Goal: Check status: Check status

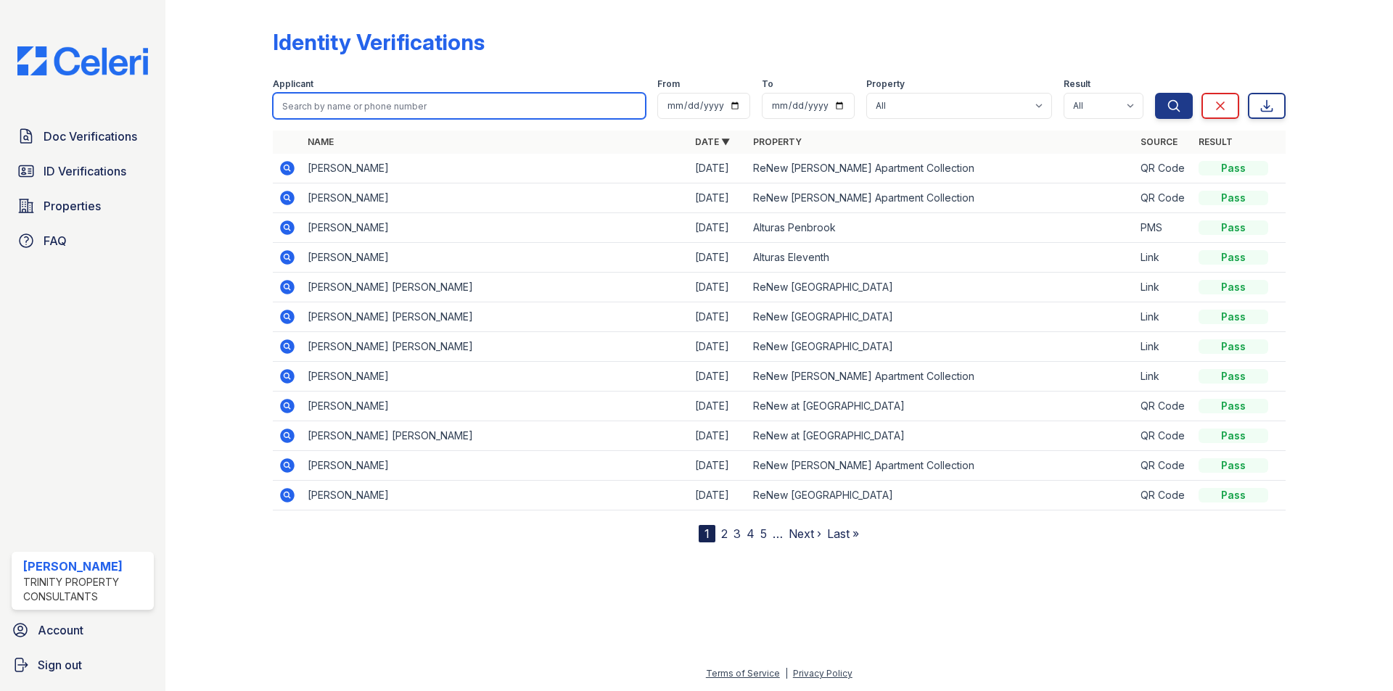
click at [329, 107] on input "search" at bounding box center [459, 106] width 373 height 26
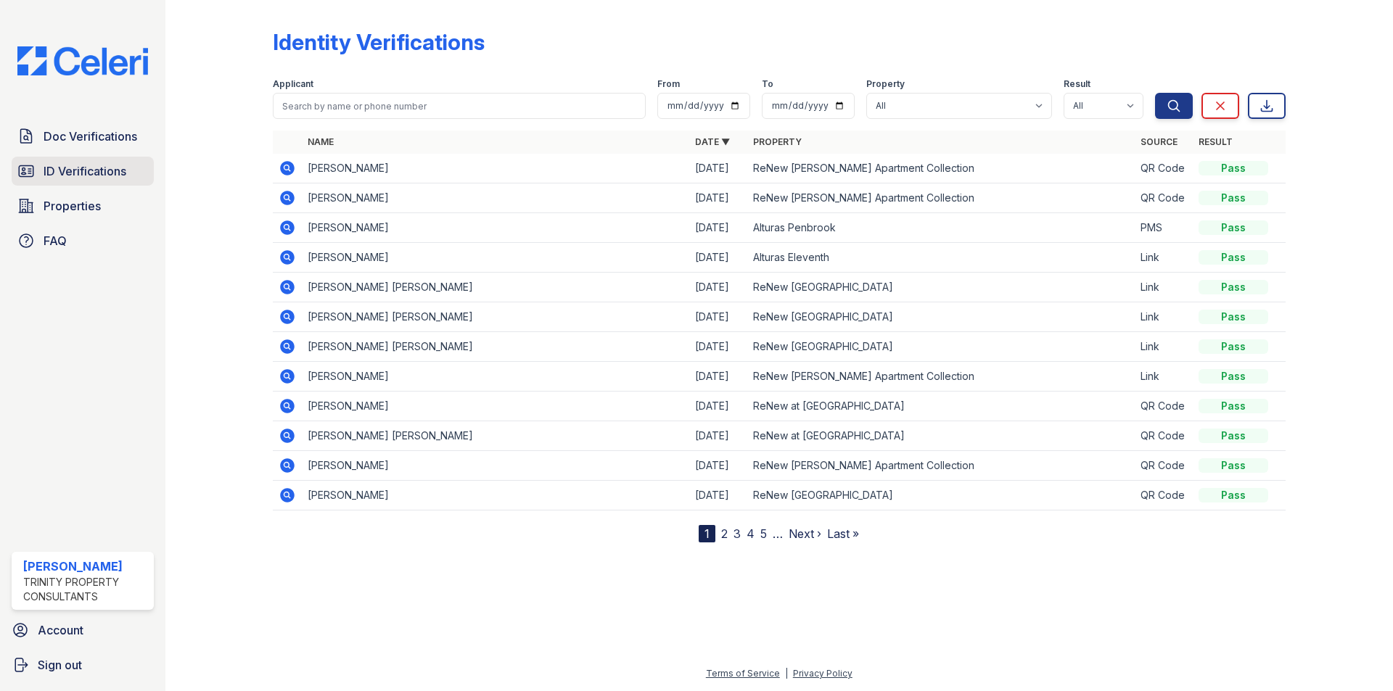
click at [81, 173] on span "ID Verifications" at bounding box center [85, 170] width 83 height 17
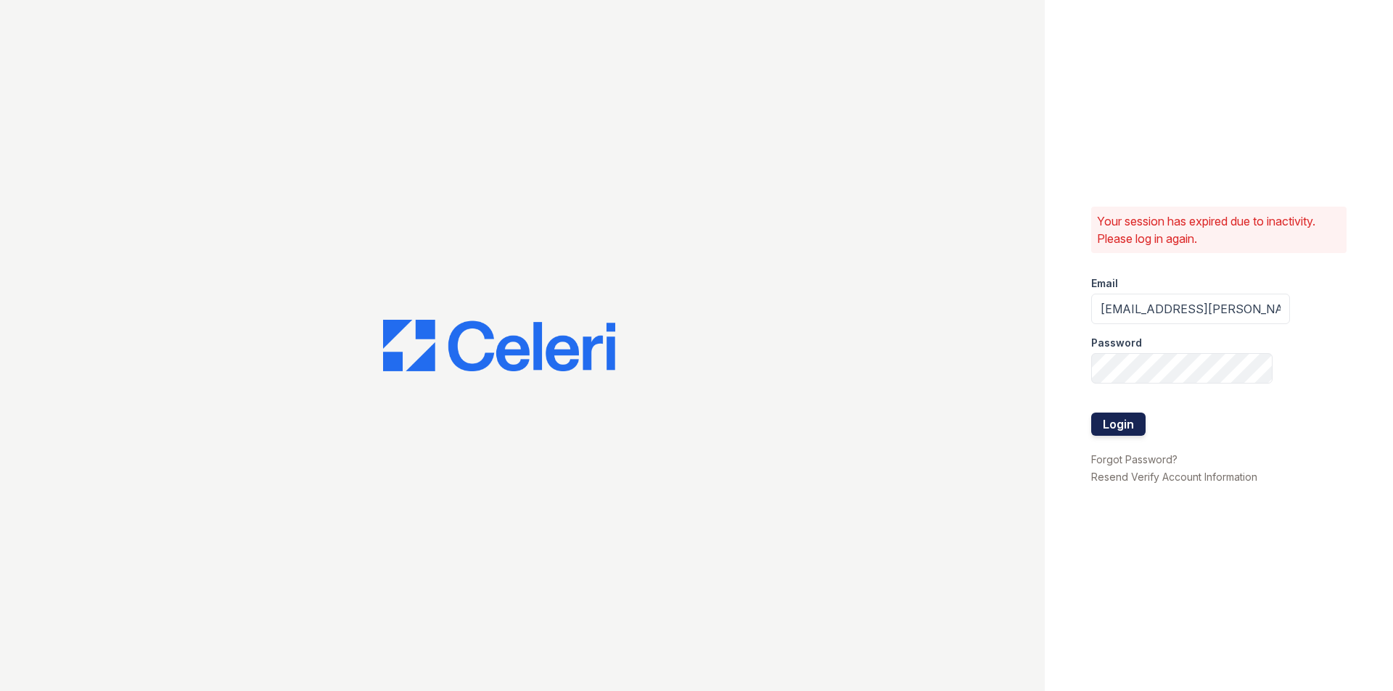
click at [1125, 425] on button "Login" at bounding box center [1118, 424] width 54 height 23
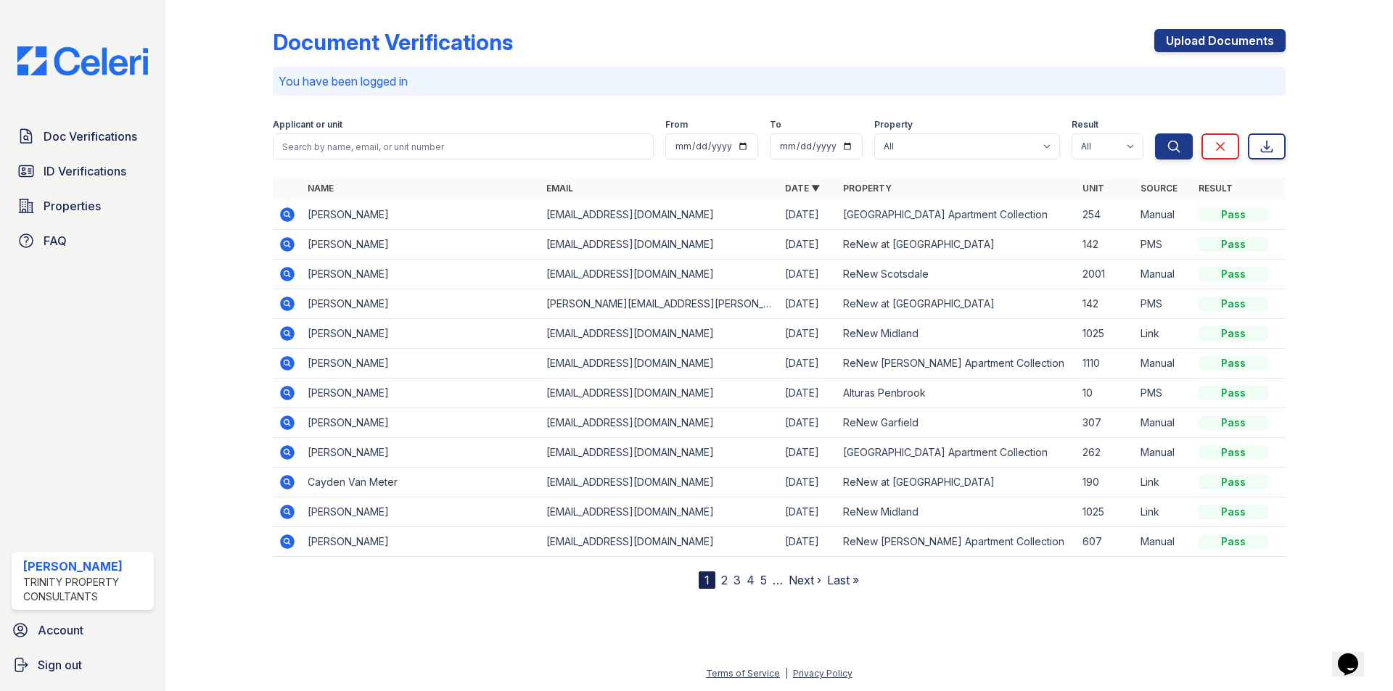
click at [724, 580] on link "2" at bounding box center [724, 580] width 7 height 15
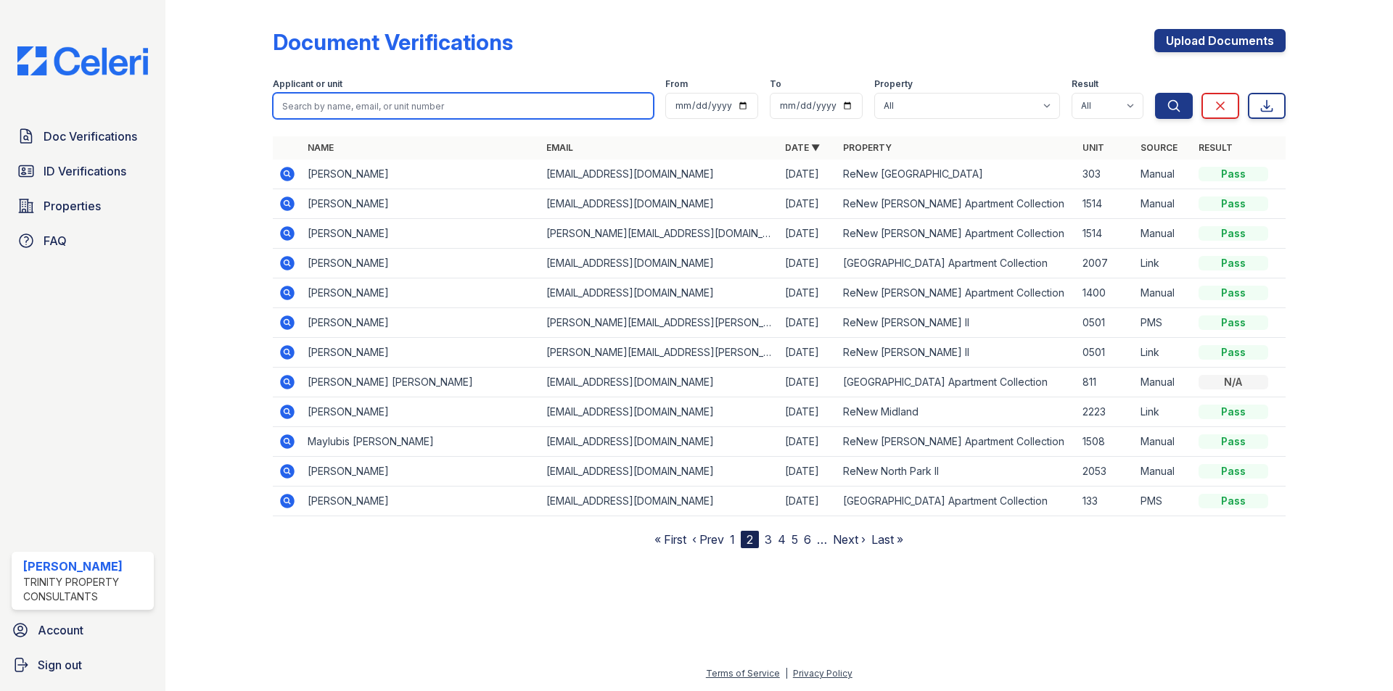
click at [371, 107] on input "search" at bounding box center [463, 106] width 381 height 26
type input "yumisleidy"
click at [1155, 93] on button "Search" at bounding box center [1174, 106] width 38 height 26
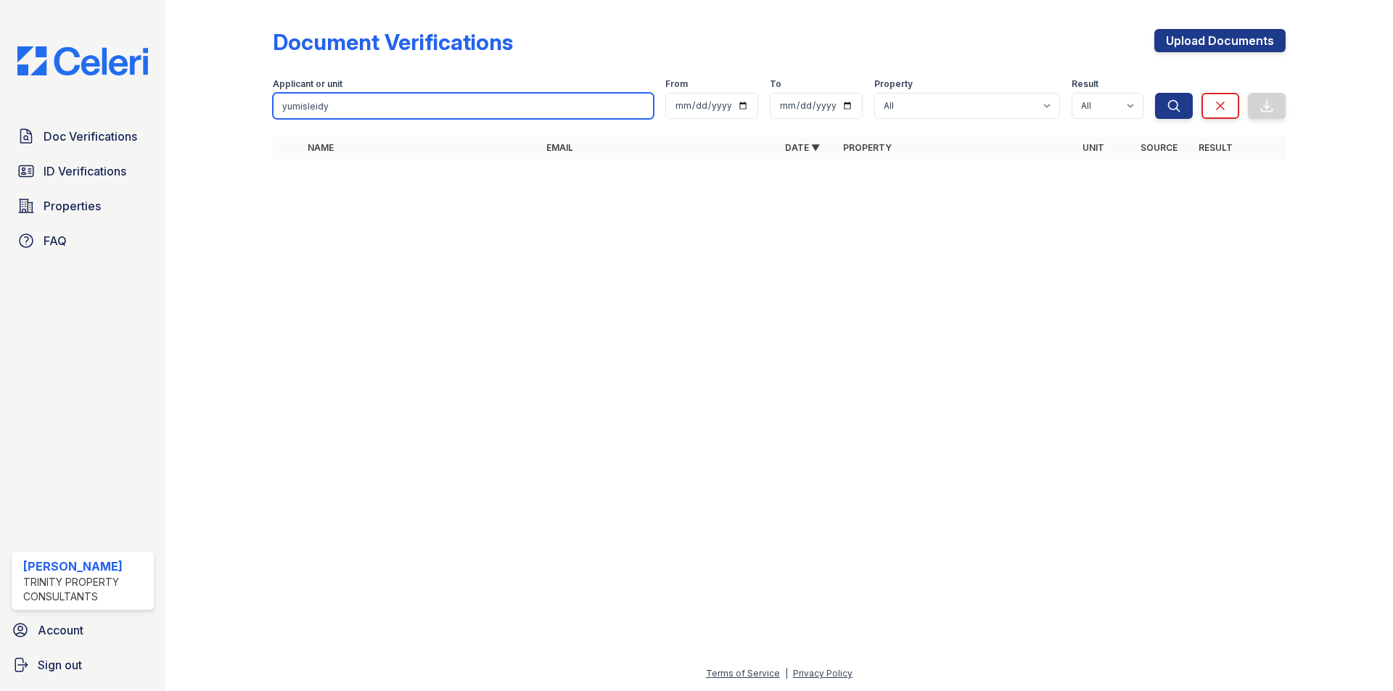
click at [371, 107] on input "yumisleidy" at bounding box center [463, 106] width 381 height 26
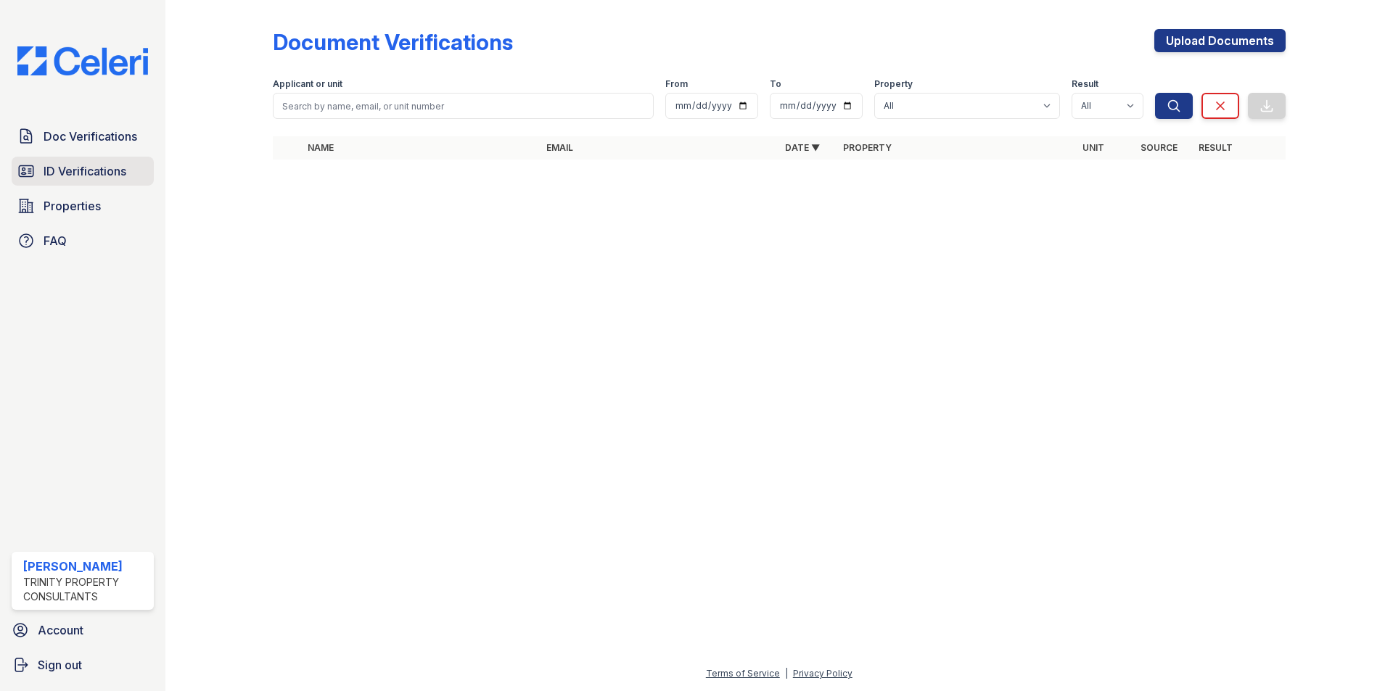
click at [90, 174] on span "ID Verifications" at bounding box center [85, 170] width 83 height 17
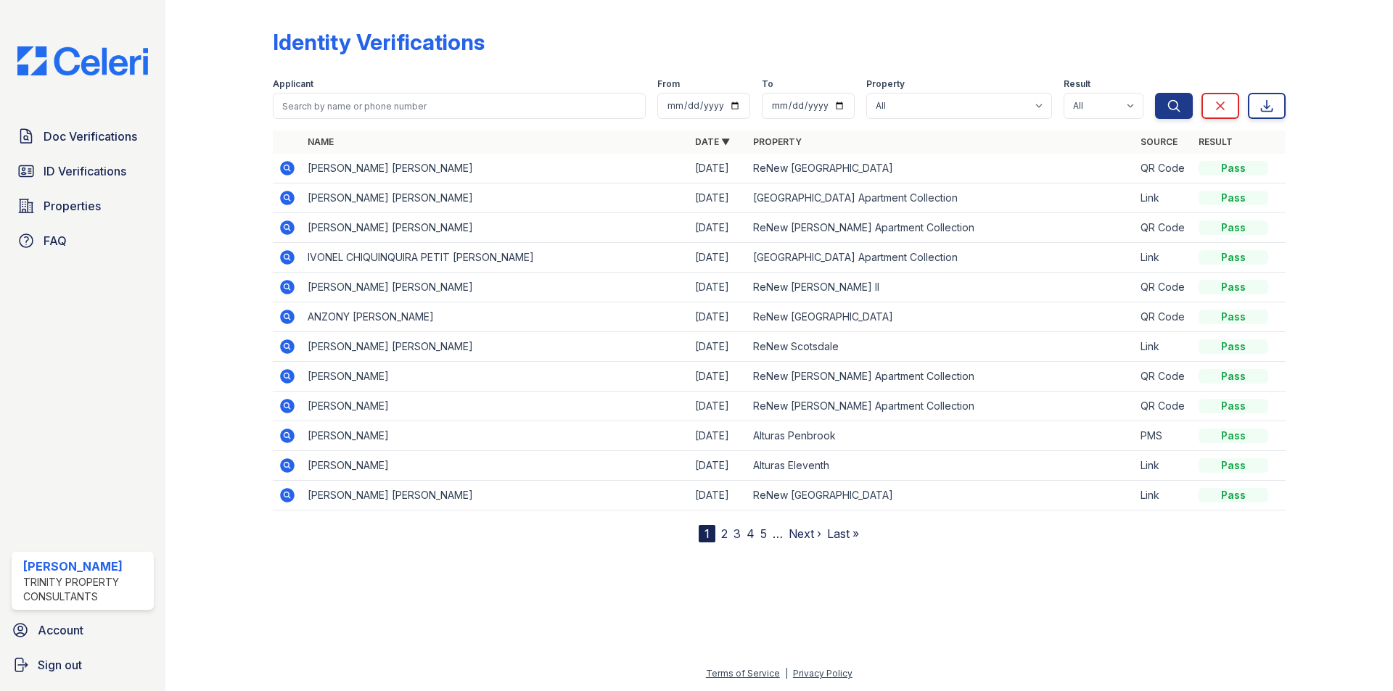
click at [722, 533] on link "2" at bounding box center [724, 534] width 7 height 15
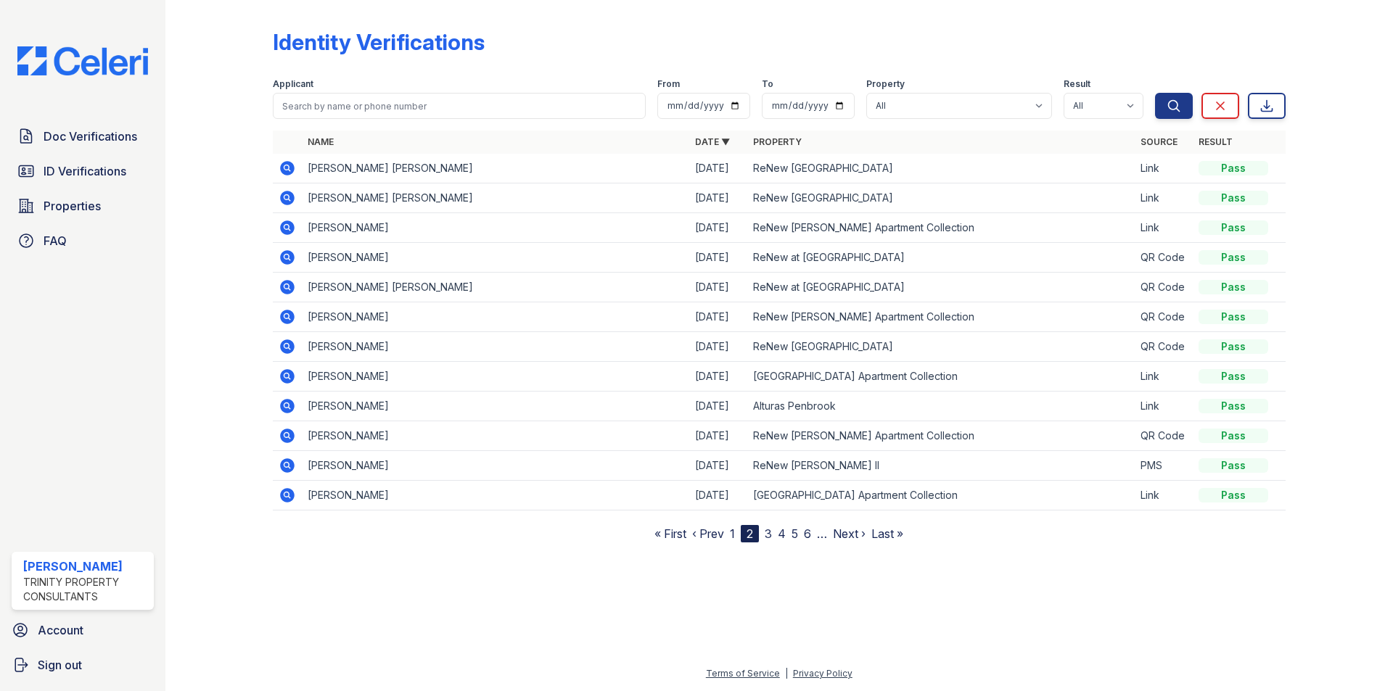
click at [767, 535] on link "3" at bounding box center [768, 534] width 7 height 15
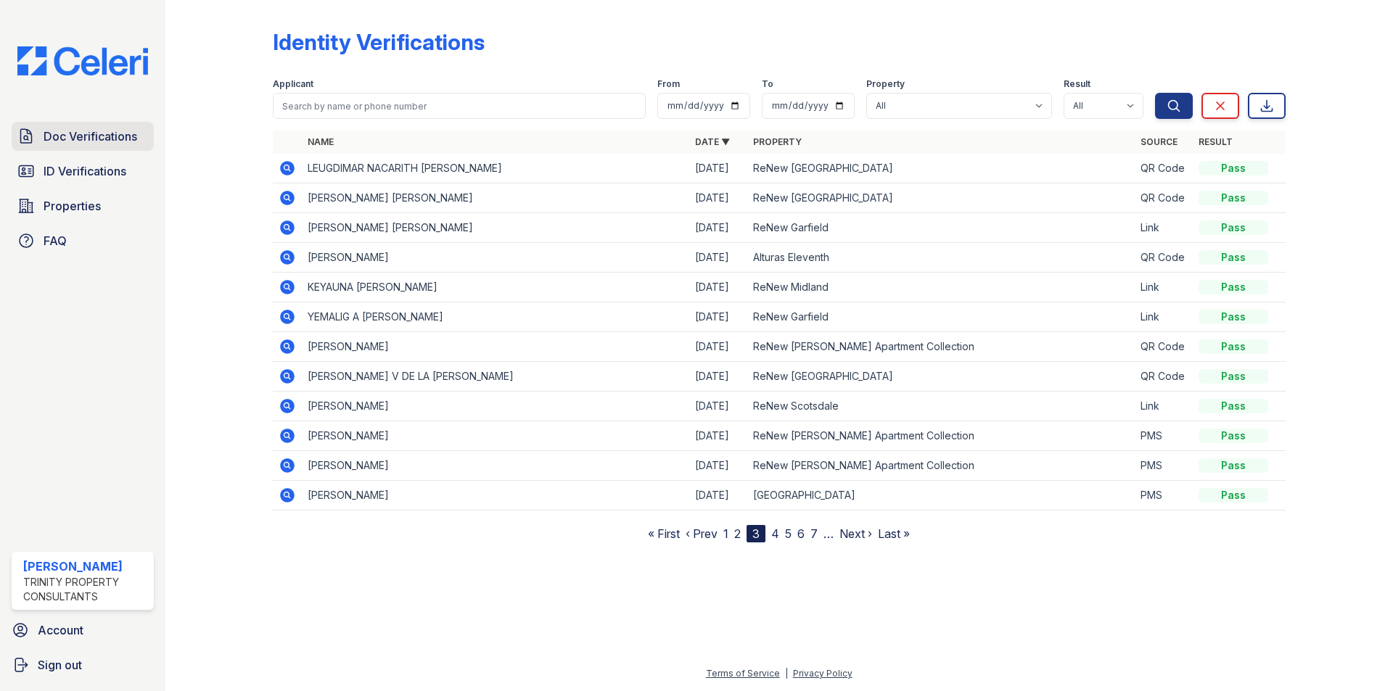
click at [94, 139] on span "Doc Verifications" at bounding box center [91, 136] width 94 height 17
